Goal: Navigation & Orientation: Find specific page/section

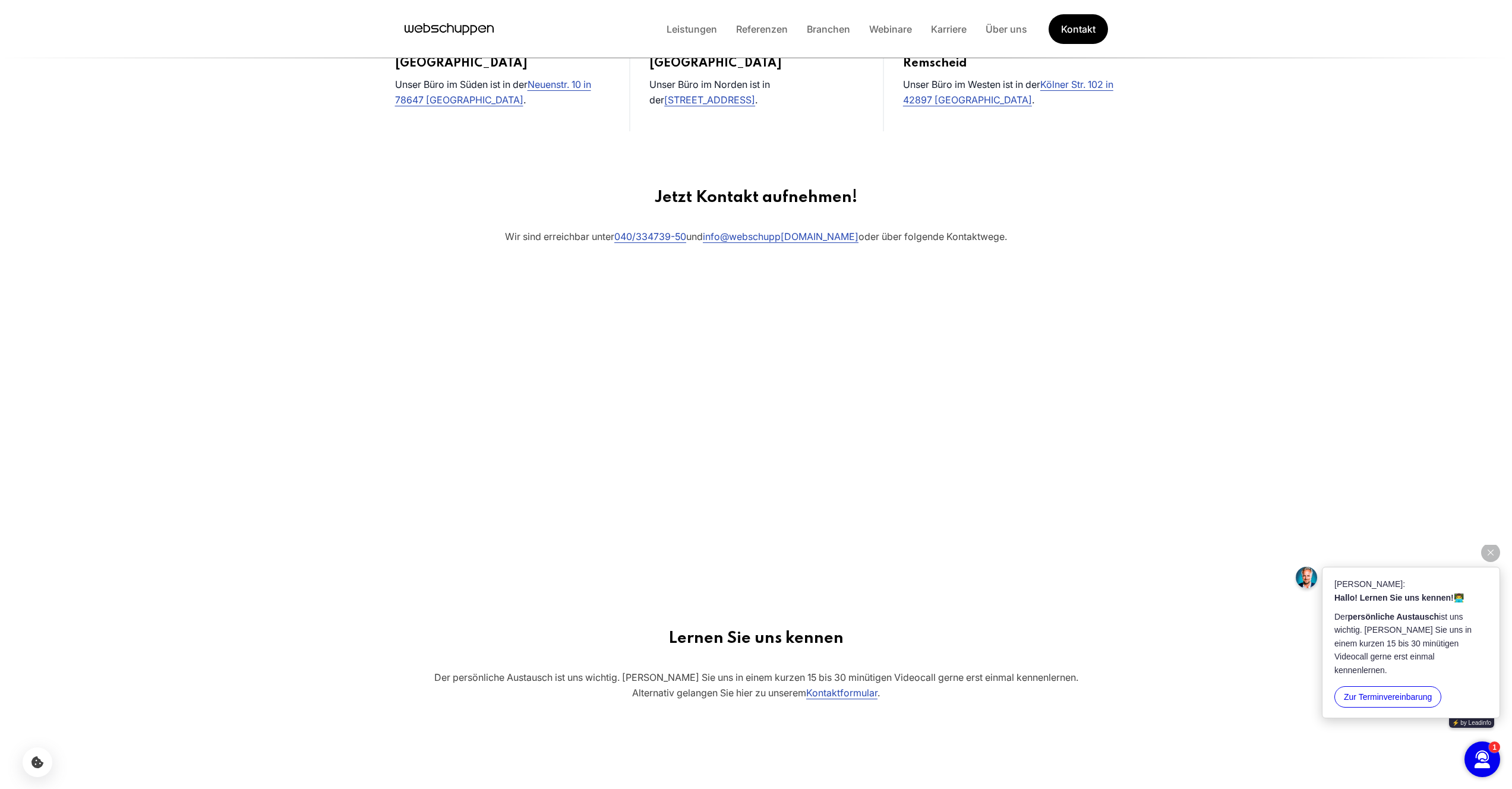
click at [1396, 700] on button "Zur Terminvereinbarung" at bounding box center [1388, 697] width 107 height 21
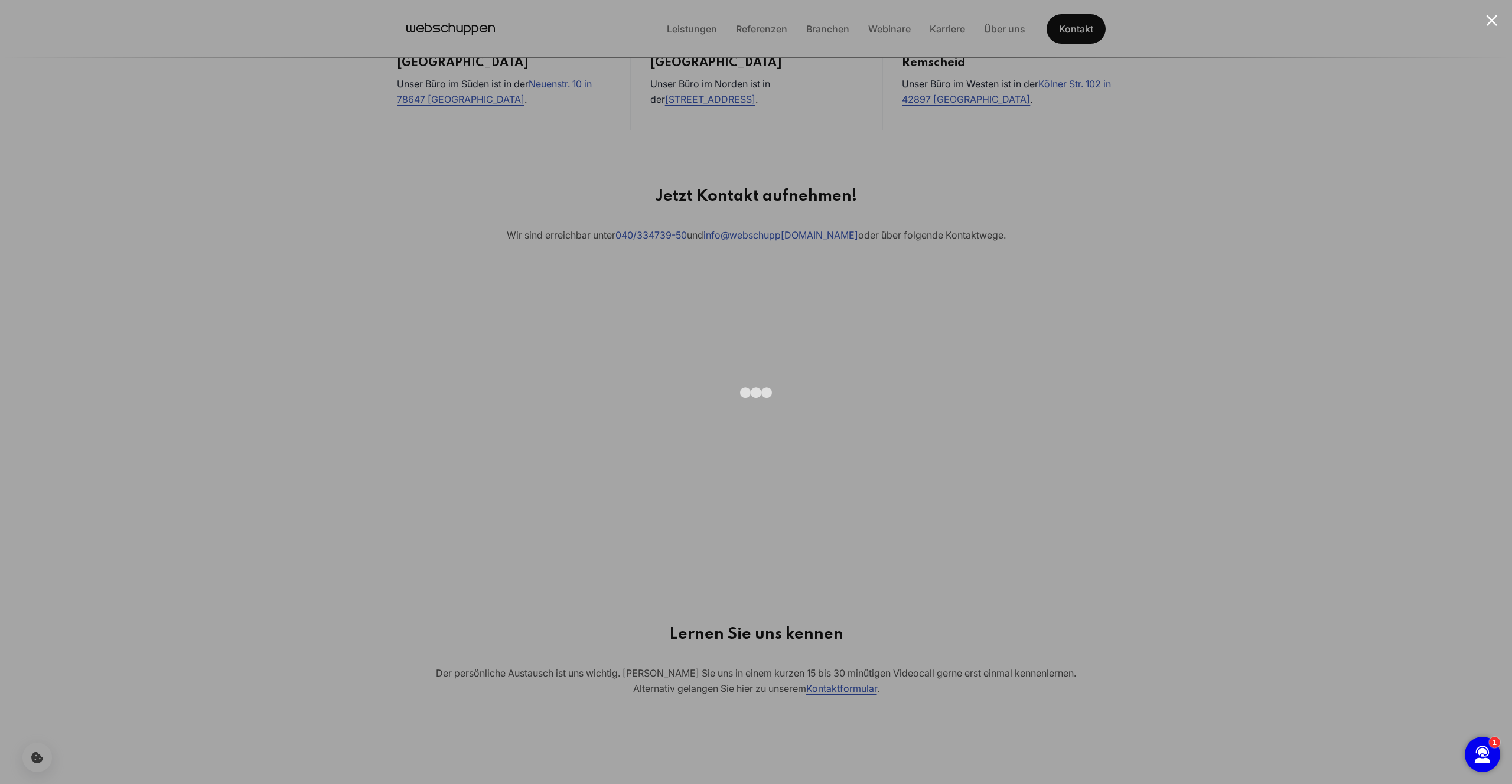
click at [459, 206] on div at bounding box center [756, 392] width 1512 height 784
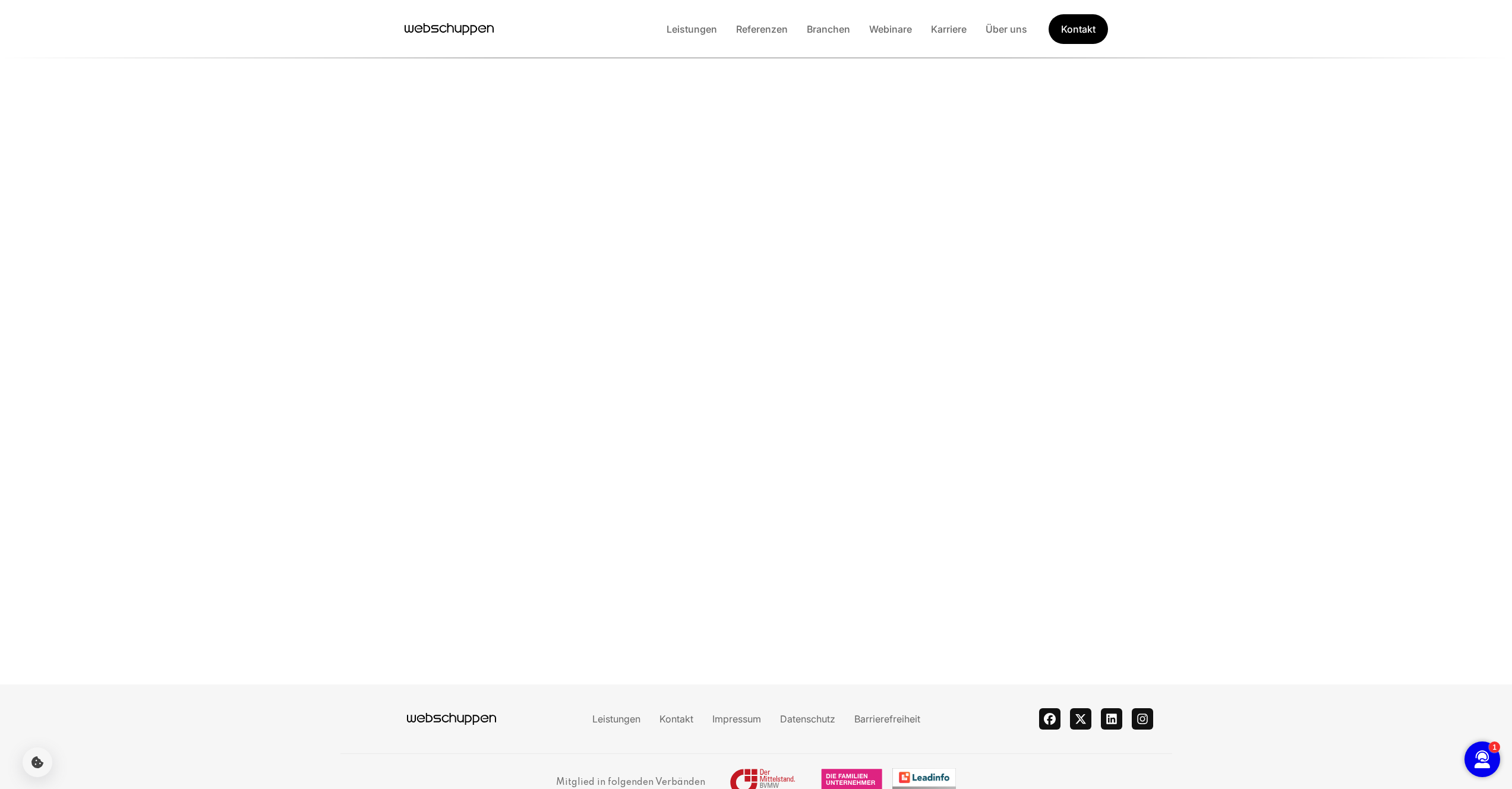
scroll to position [1208, 0]
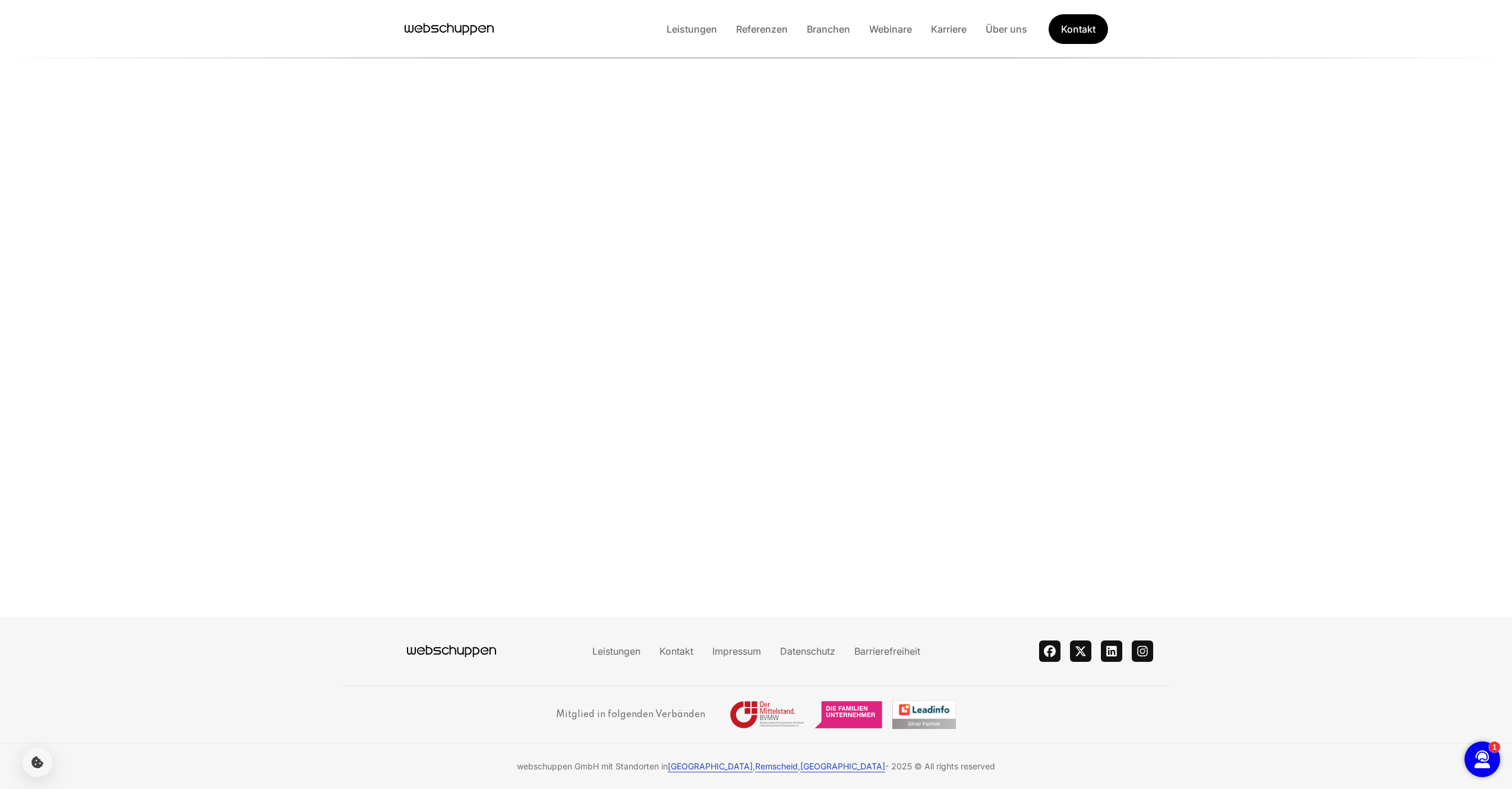
click at [1241, 474] on section "Lernen Sie uns kennen Der persönliche Austausch ist uns wichtig. Lassen Sie uns…" at bounding box center [756, 305] width 1512 height 623
click at [1269, 407] on section "Lernen Sie uns kennen Der persönliche Austausch ist uns wichtig. Lassen Sie uns…" at bounding box center [756, 305] width 1512 height 623
click at [434, 32] on icon "Hauptseite besuchen" at bounding box center [434, 28] width 8 height 7
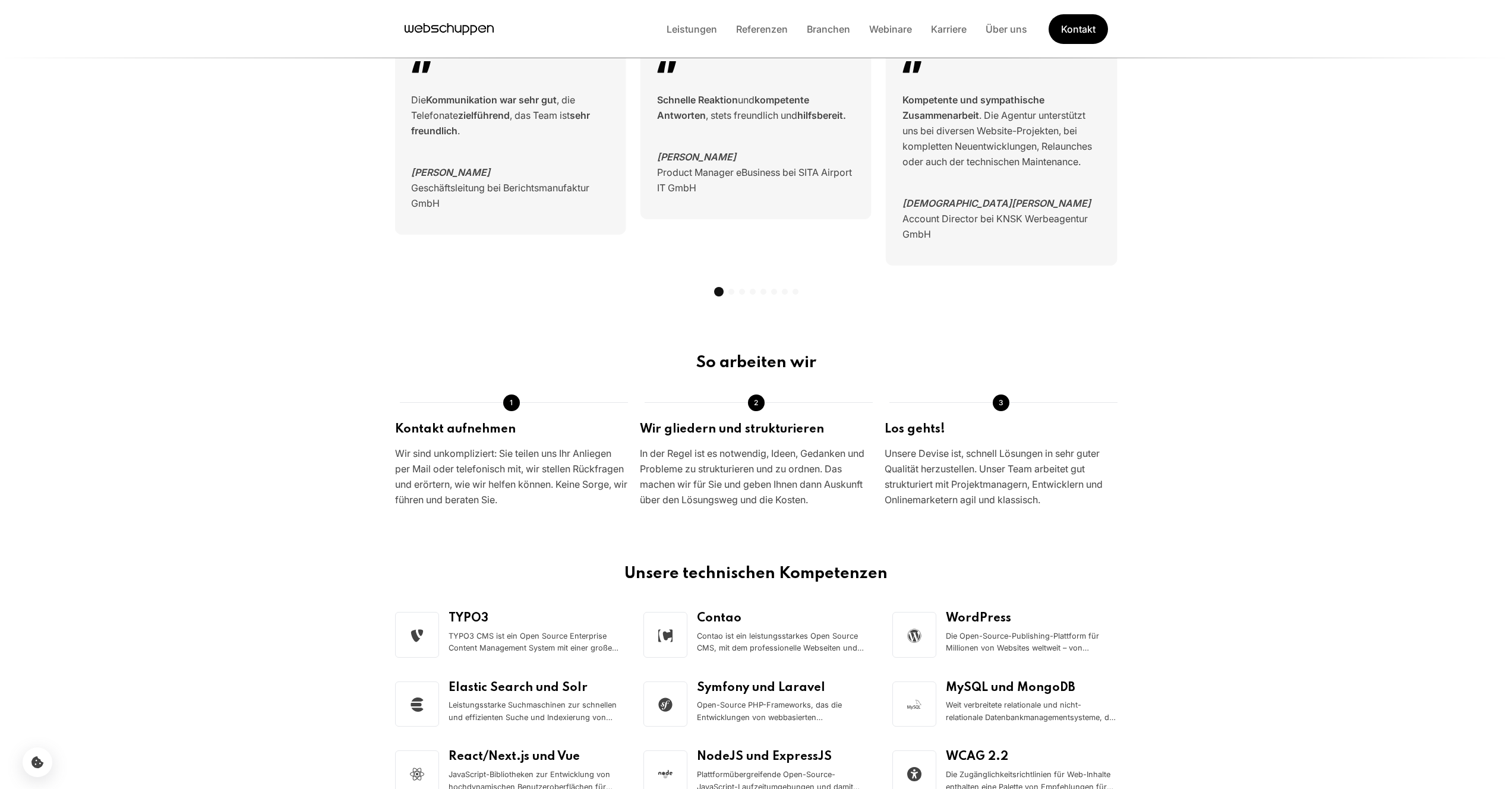
scroll to position [0, 0]
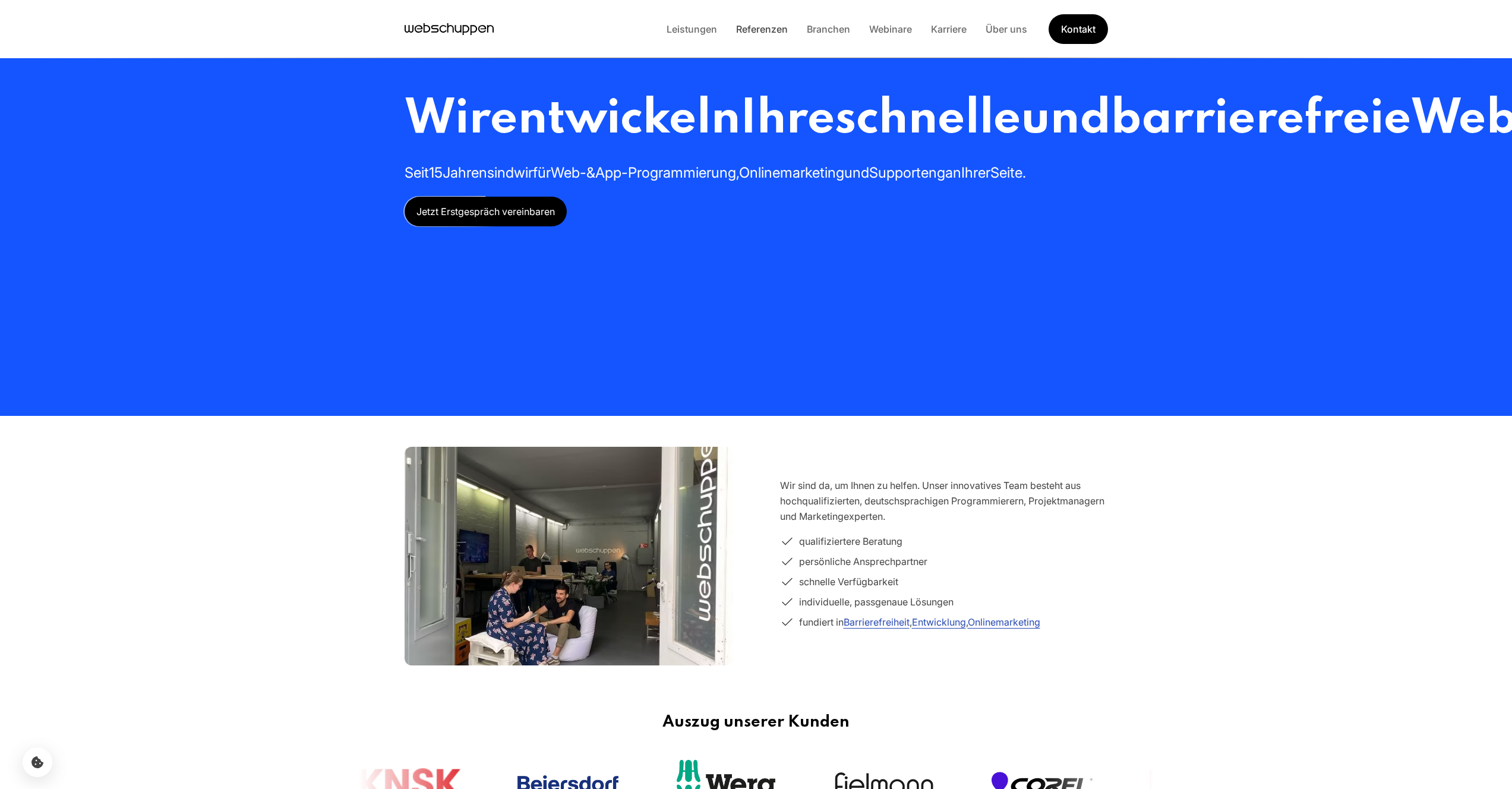
click at [768, 32] on link "Referenzen" at bounding box center [762, 29] width 71 height 12
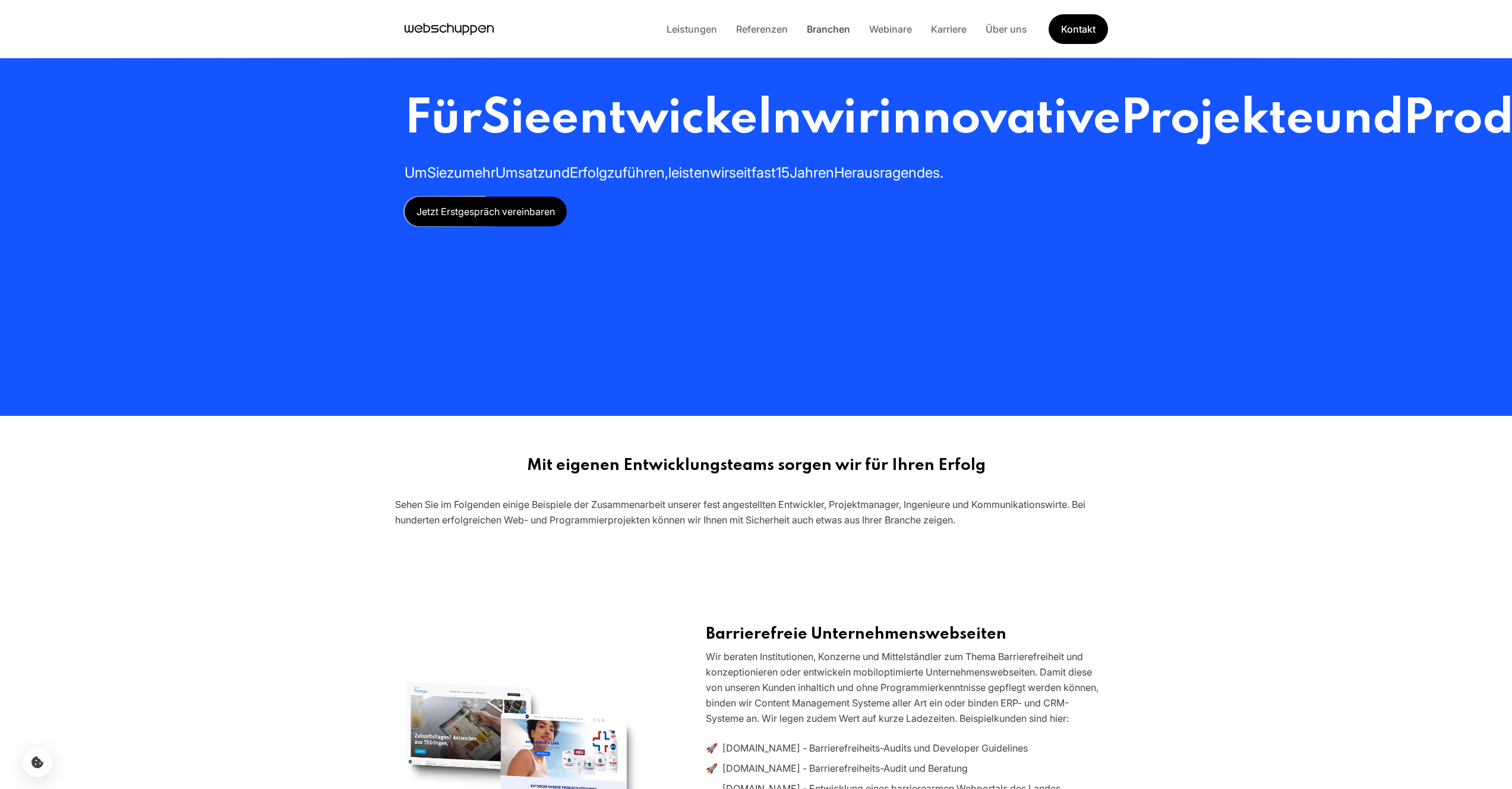
click at [818, 25] on link "Branchen" at bounding box center [828, 29] width 62 height 12
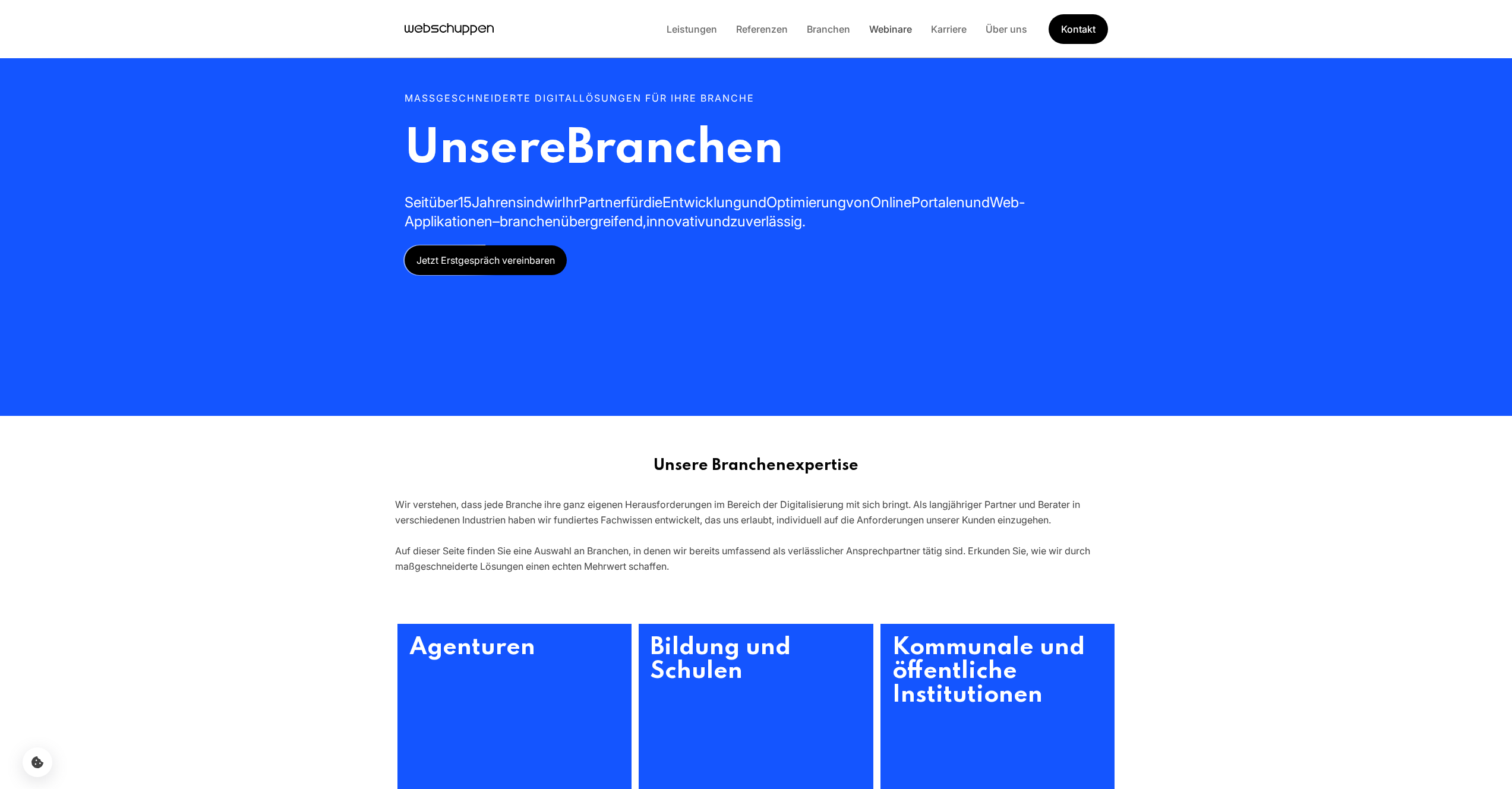
click at [876, 27] on link "Webinare" at bounding box center [890, 29] width 62 height 12
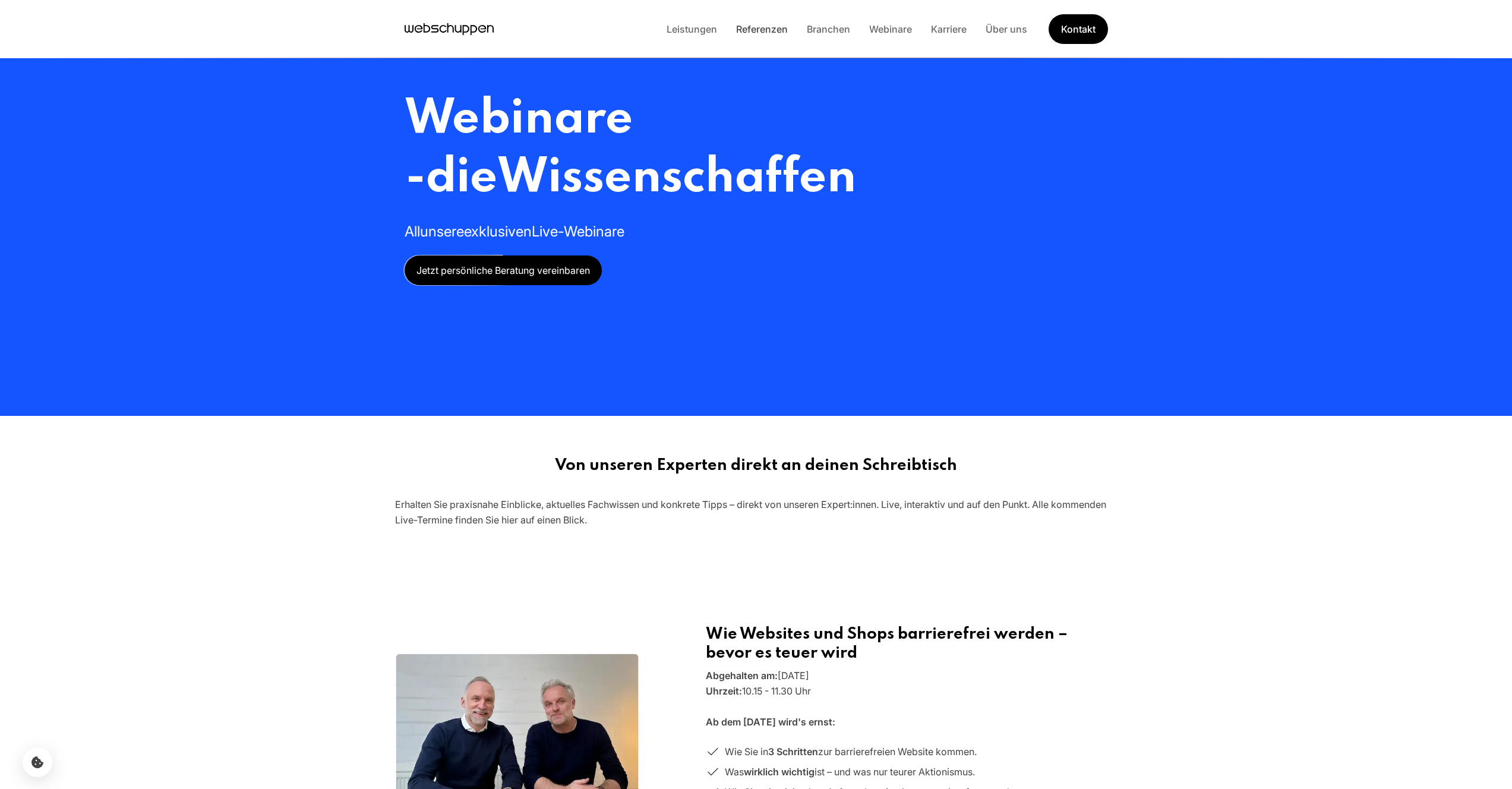
click at [769, 32] on link "Referenzen" at bounding box center [762, 29] width 71 height 12
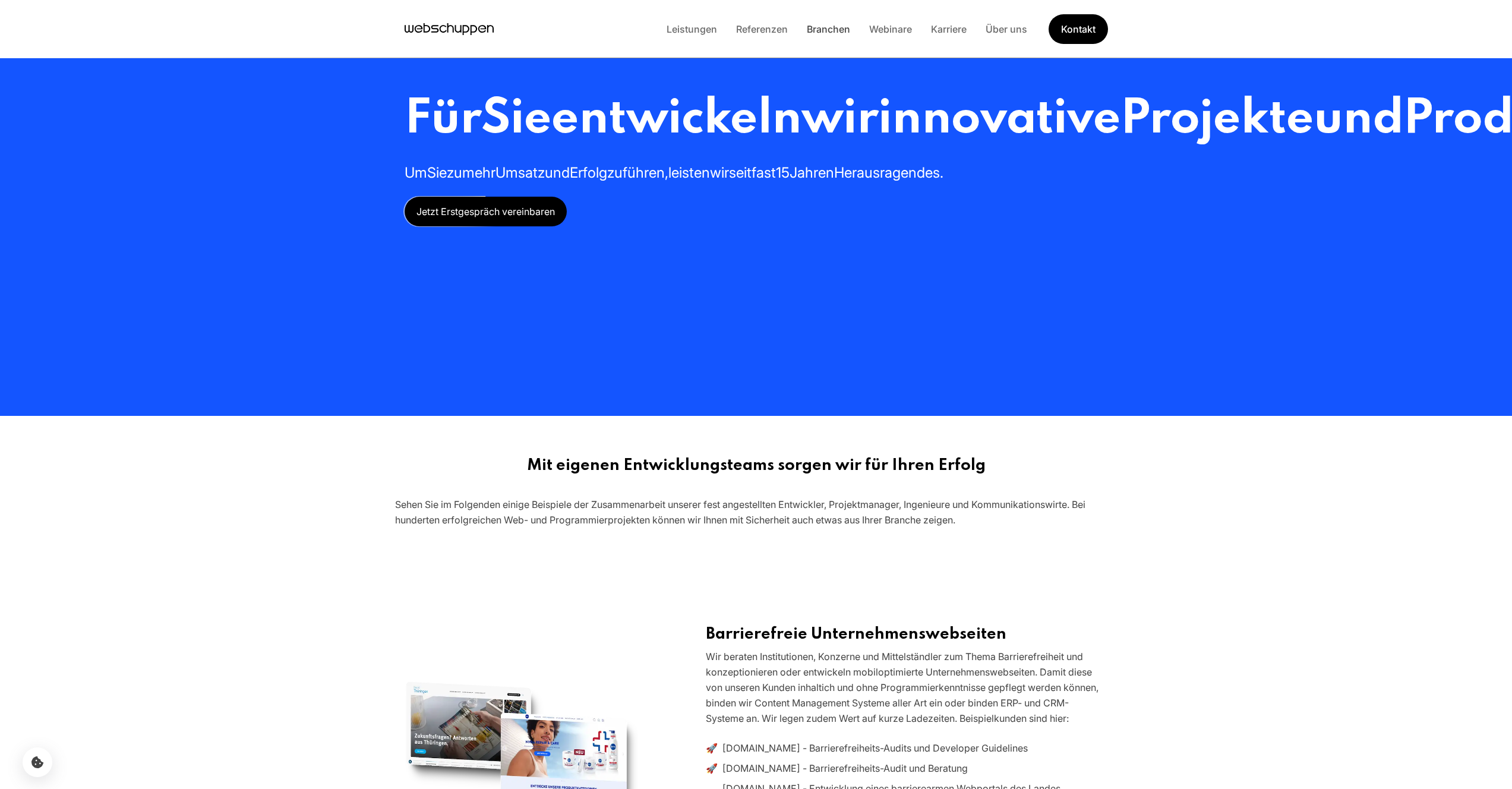
click at [821, 29] on link "Branchen" at bounding box center [828, 29] width 62 height 12
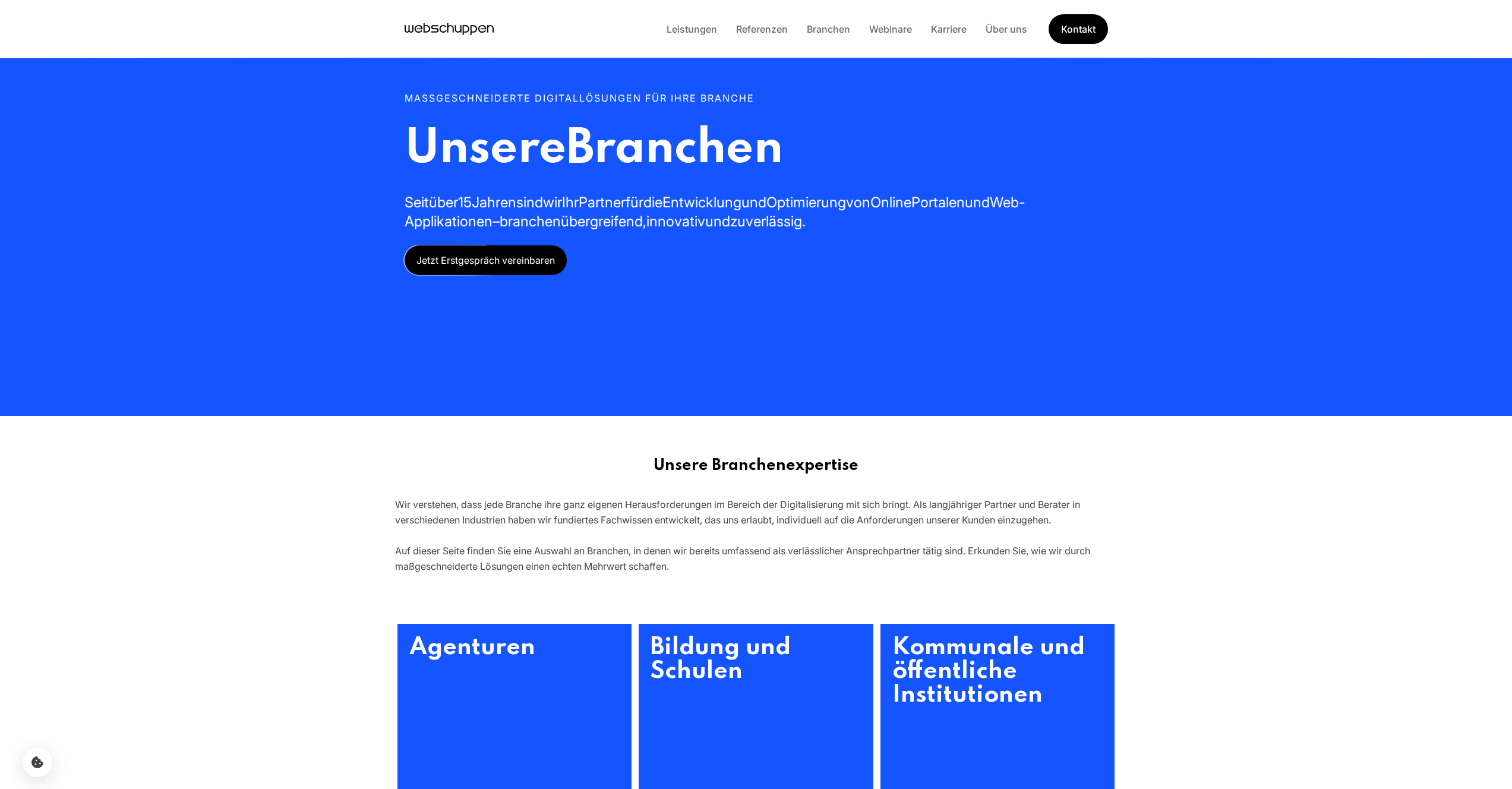
click at [705, 38] on div "Leistungen Referenzen Branchen Webinare Karriere Über uns Kontakt" at bounding box center [882, 29] width 451 height 30
click at [705, 34] on link "Leistungen" at bounding box center [691, 29] width 69 height 12
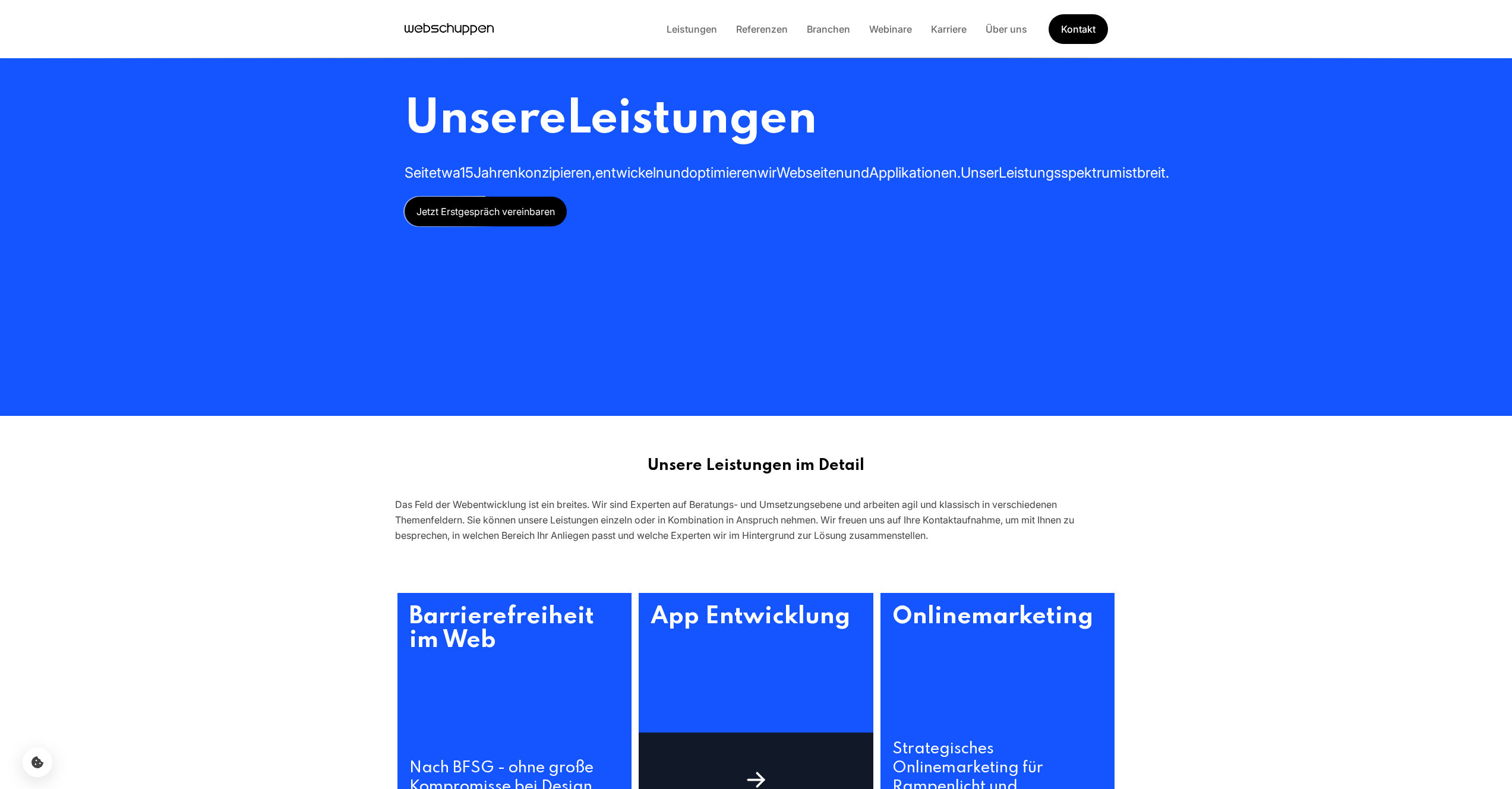
click at [712, 606] on h3 "App Entwicklung" at bounding box center [756, 685] width 235 height 185
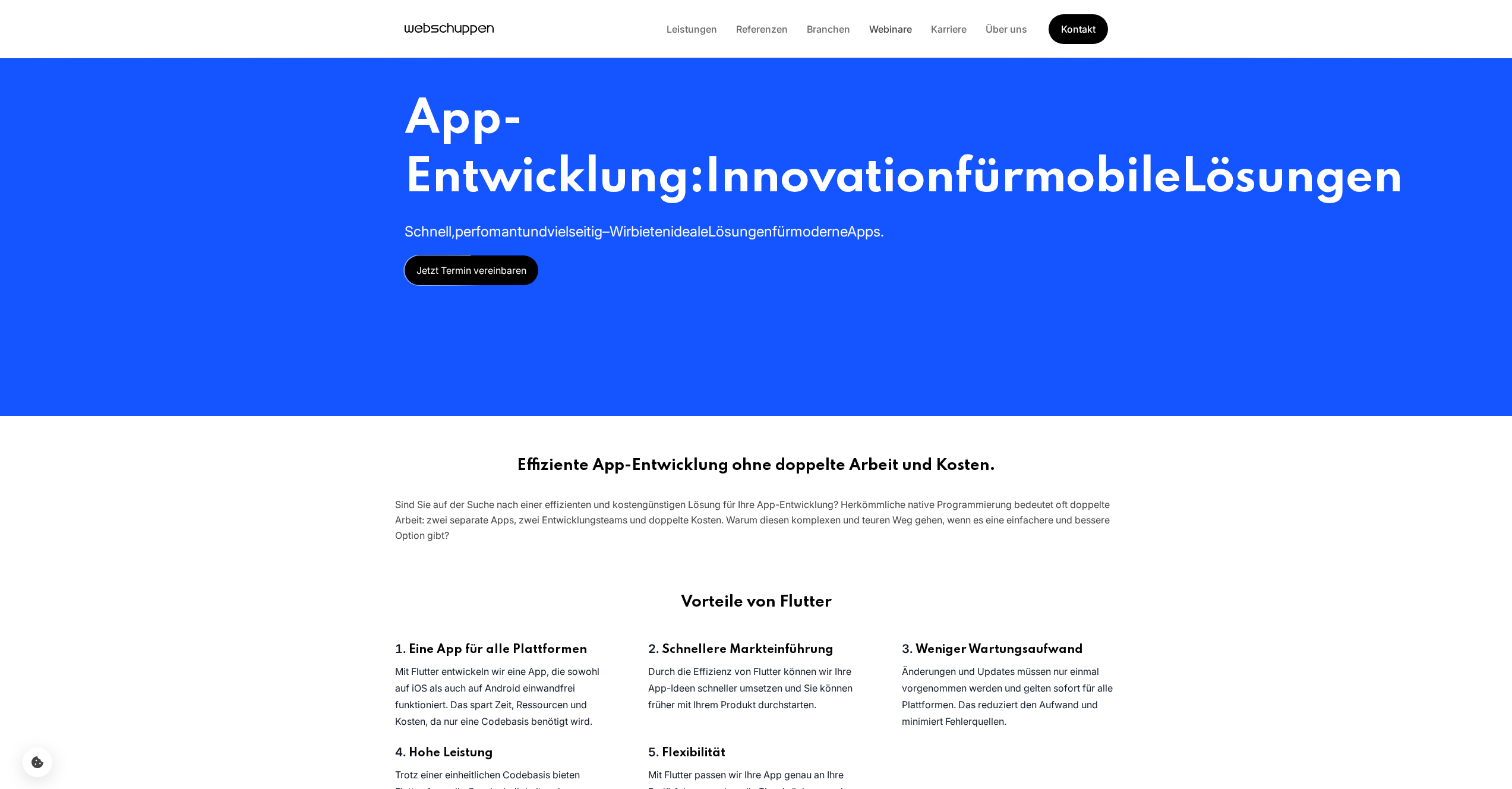
click at [890, 32] on link "Webinare" at bounding box center [890, 29] width 62 height 12
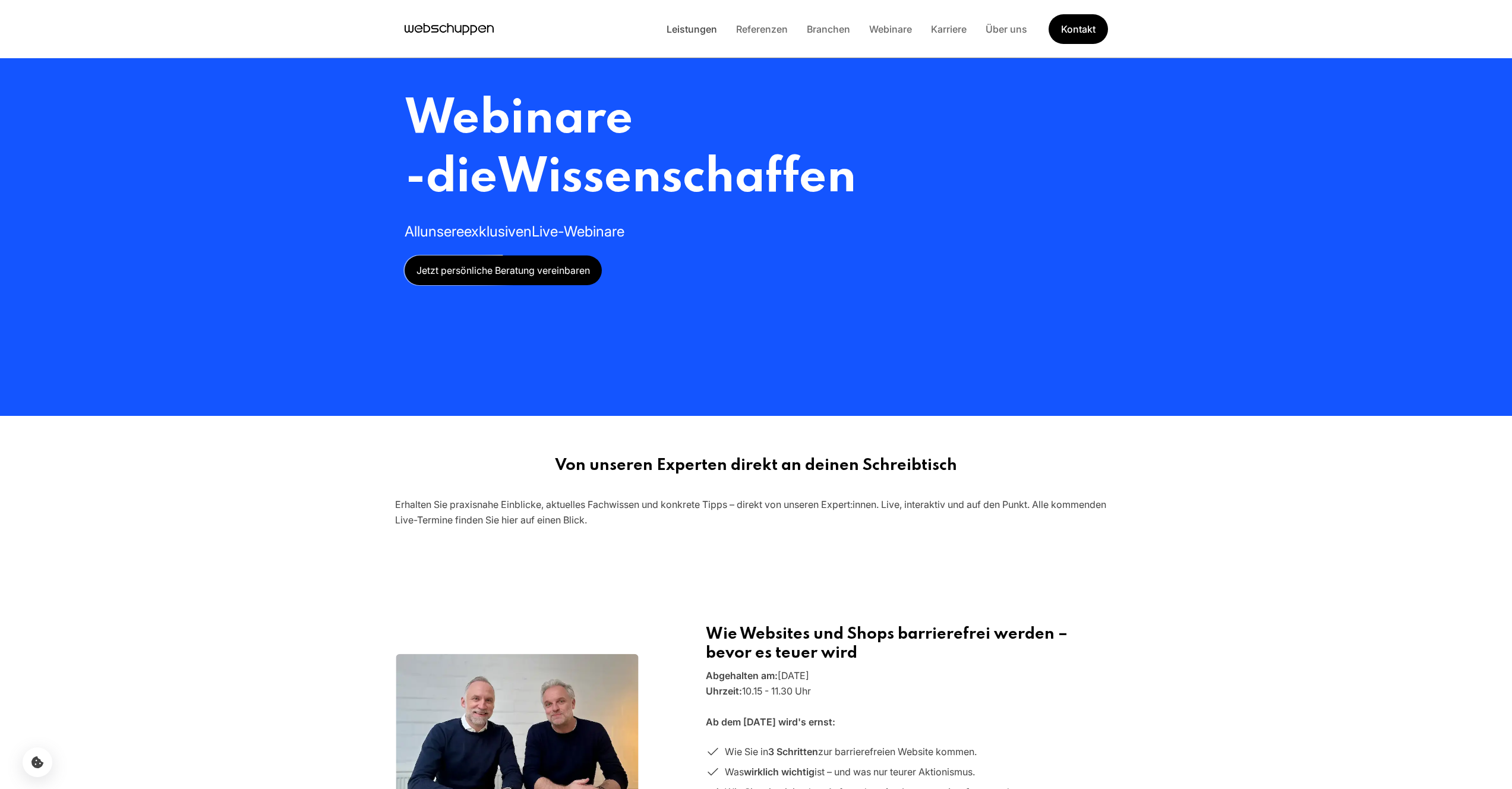
click at [699, 27] on link "Leistungen" at bounding box center [691, 29] width 69 height 12
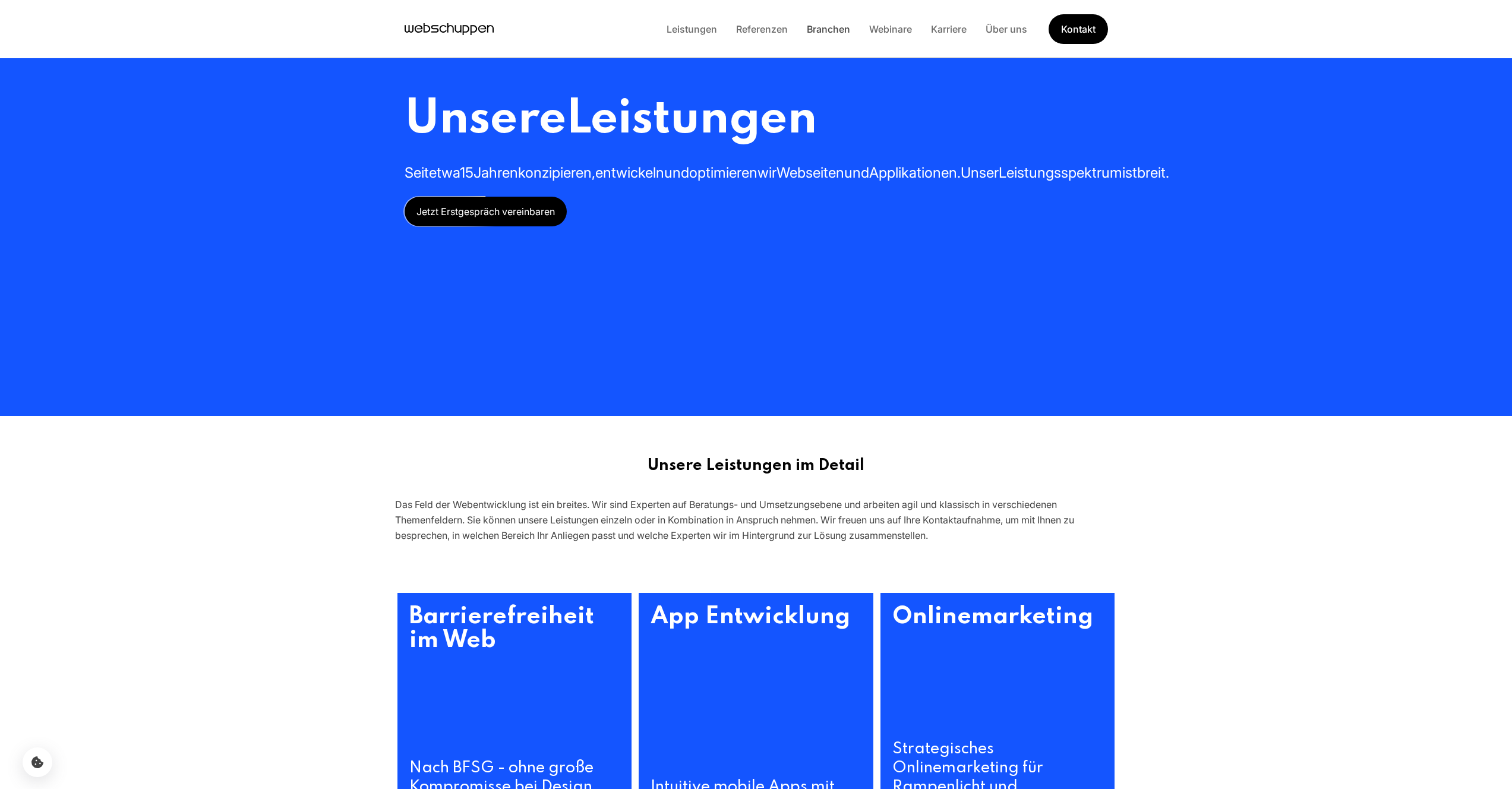
click at [831, 29] on link "Branchen" at bounding box center [828, 29] width 62 height 12
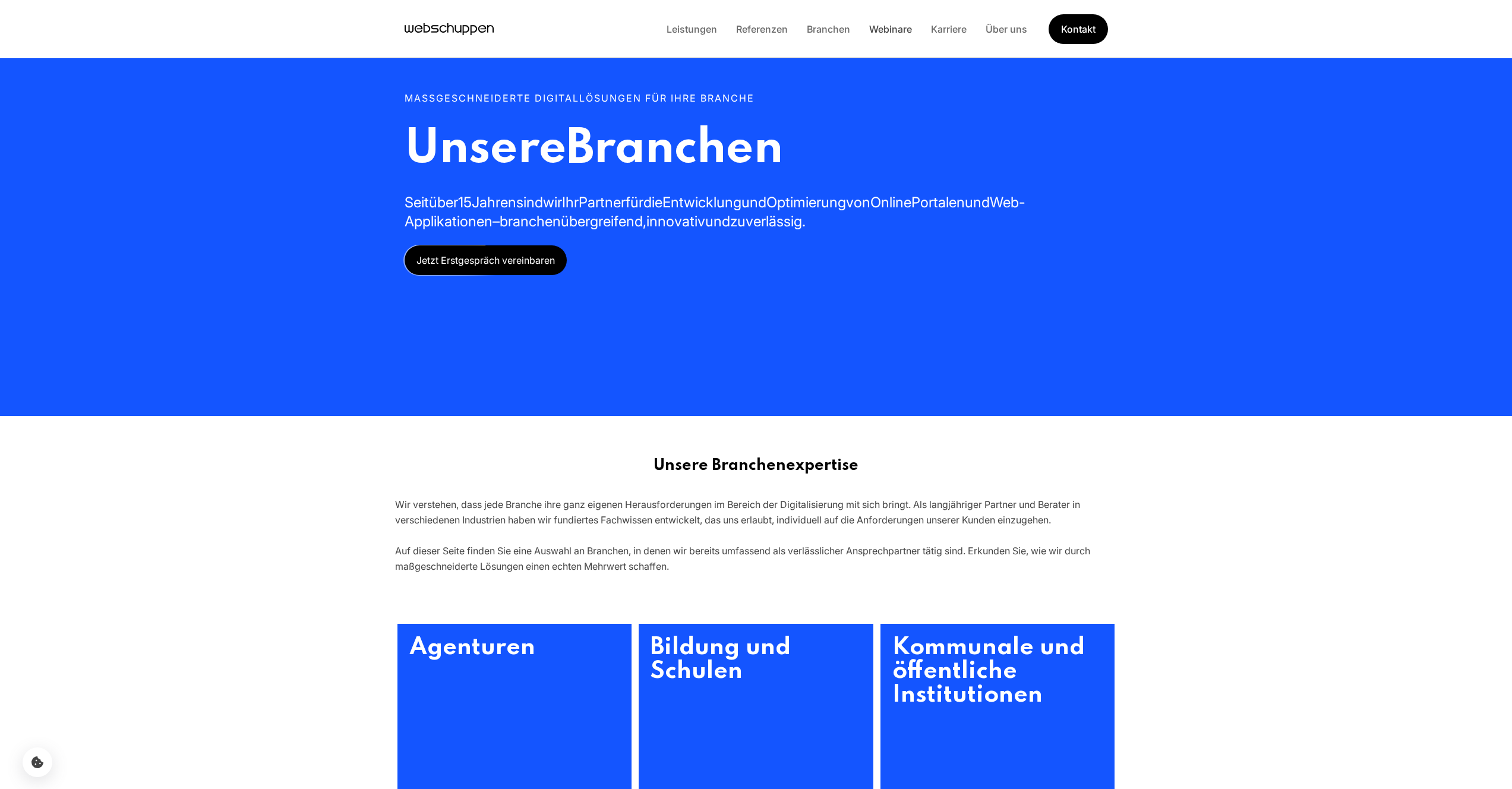
click at [893, 29] on link "Webinare" at bounding box center [890, 29] width 62 height 12
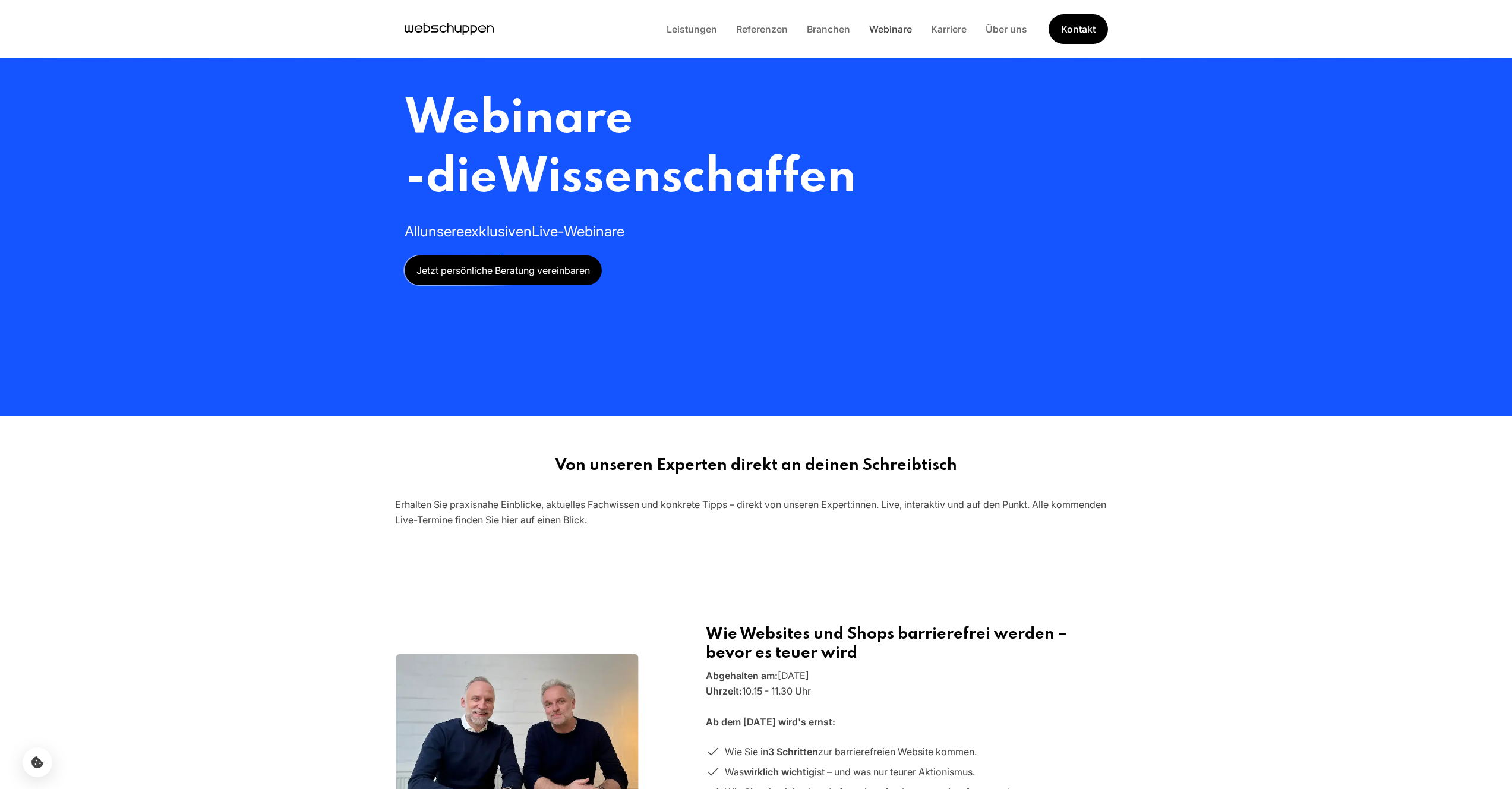
click at [896, 29] on link "Webinare" at bounding box center [890, 29] width 62 height 12
click at [944, 29] on link "Karriere" at bounding box center [948, 29] width 54 height 12
